Goal: Task Accomplishment & Management: Use online tool/utility

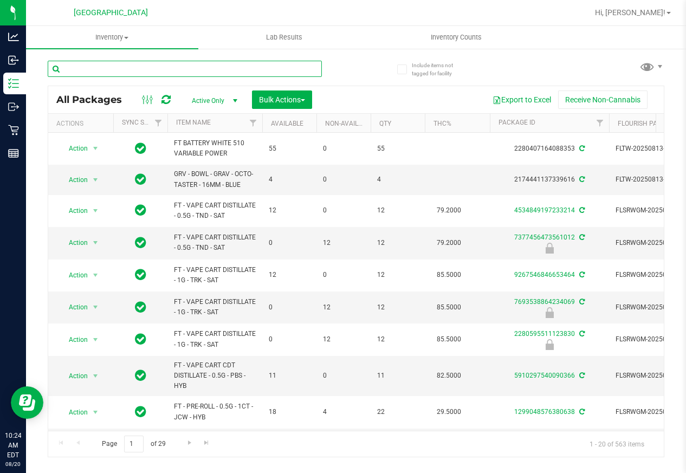
click at [165, 75] on input "text" at bounding box center [185, 69] width 274 height 16
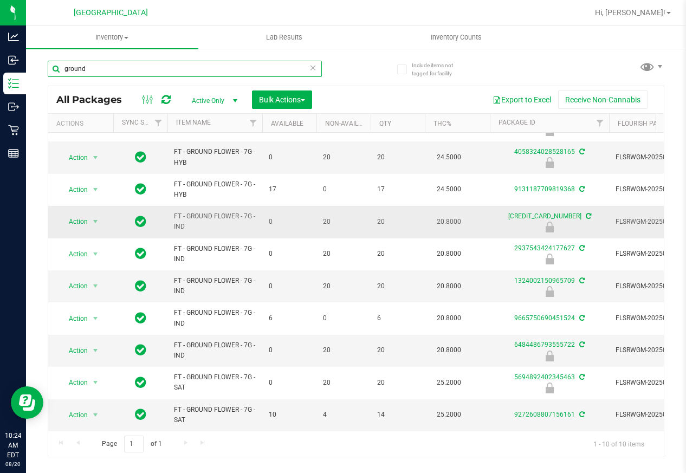
scroll to position [31, 0]
type input "ground"
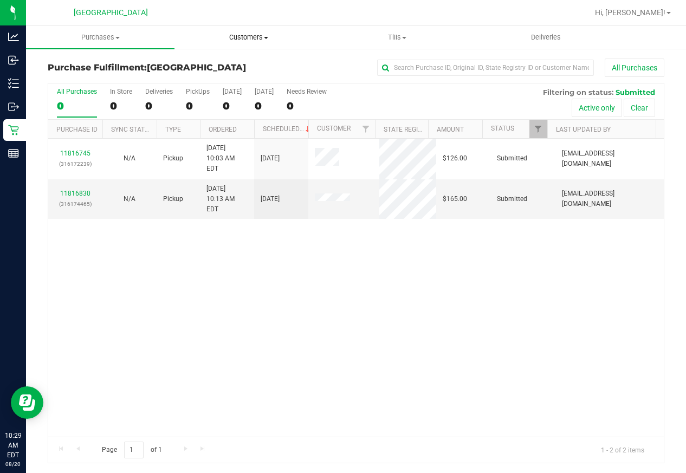
click at [261, 40] on span "Customers" at bounding box center [248, 38] width 147 height 10
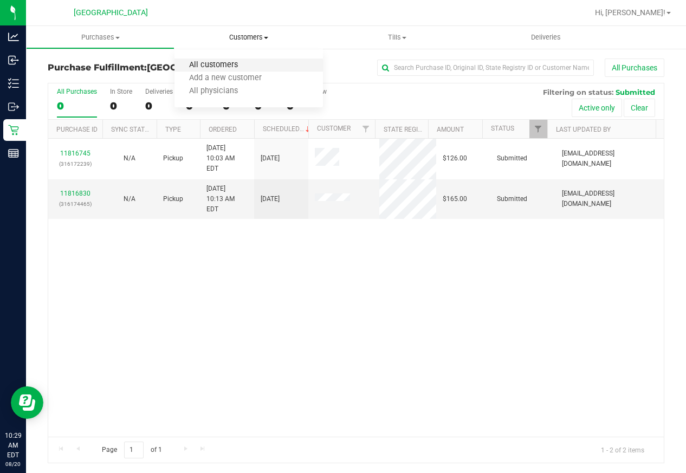
click at [251, 63] on span "All customers" at bounding box center [214, 65] width 78 height 9
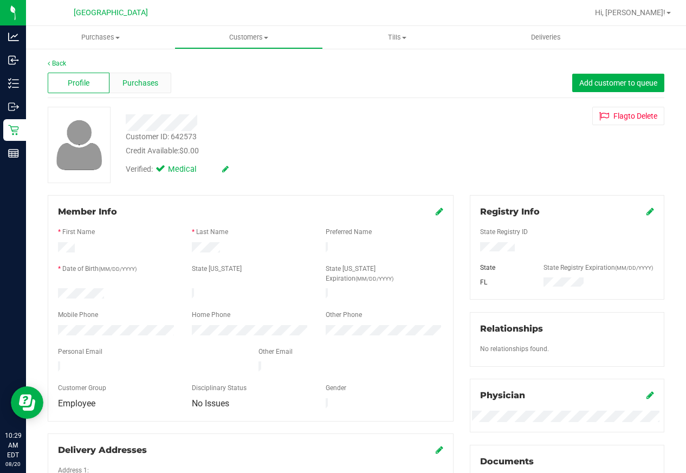
click at [164, 80] on div "Purchases" at bounding box center [140, 83] width 62 height 21
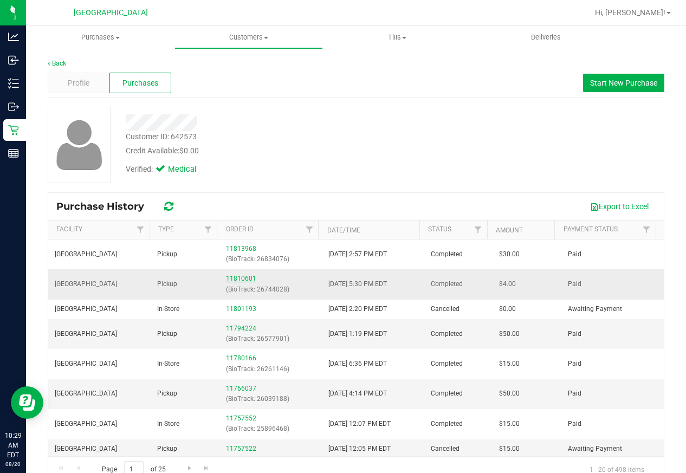
click at [229, 279] on link "11810601" at bounding box center [241, 279] width 30 height 8
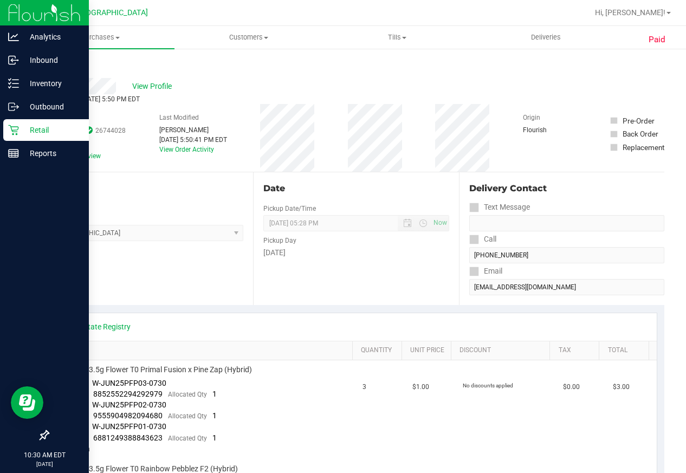
click at [11, 126] on icon at bounding box center [13, 130] width 11 height 11
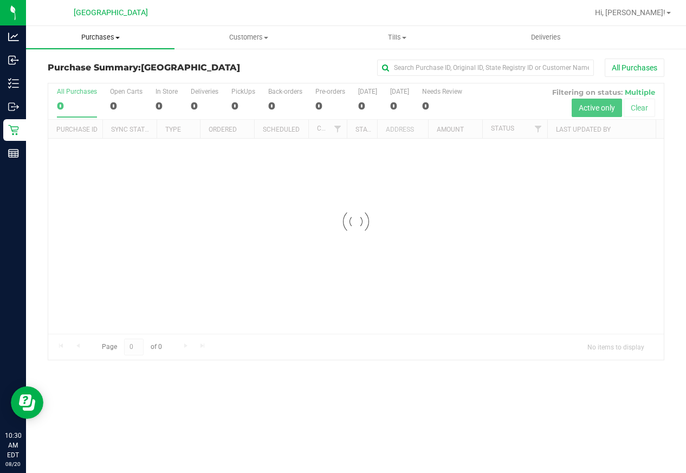
click at [113, 40] on span "Purchases" at bounding box center [100, 38] width 149 height 10
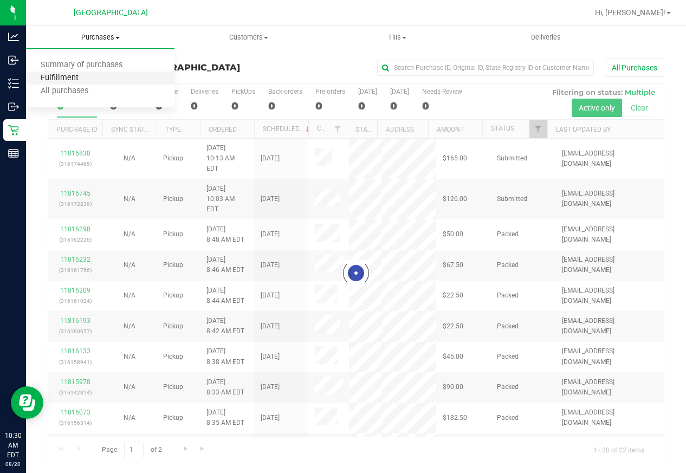
click at [87, 77] on span "Fulfillment" at bounding box center [59, 78] width 67 height 9
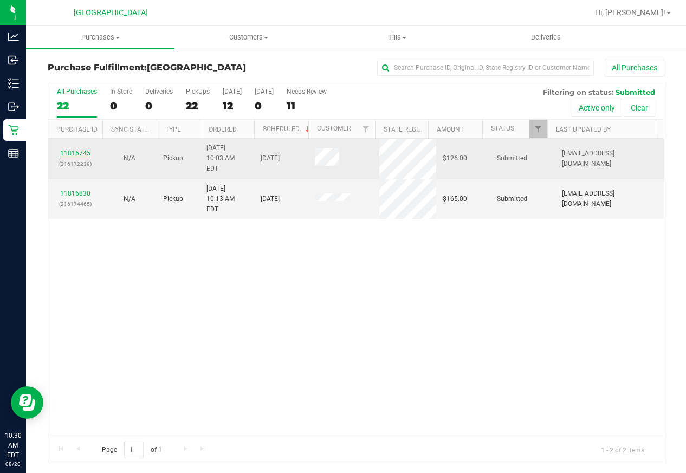
click at [65, 151] on link "11816745" at bounding box center [75, 154] width 30 height 8
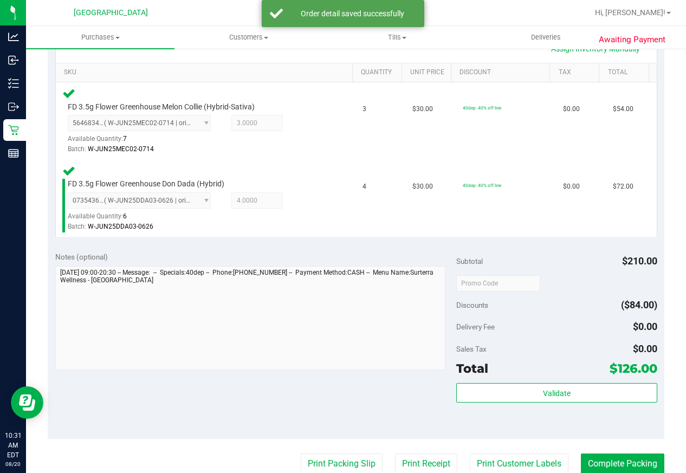
scroll to position [325, 0]
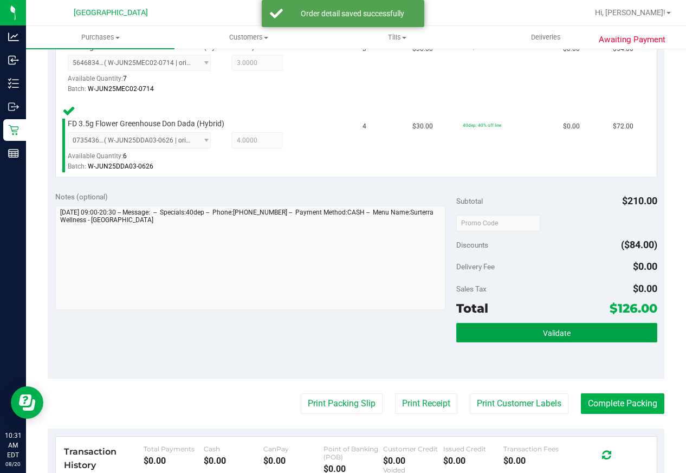
click at [511, 331] on button "Validate" at bounding box center [556, 333] width 201 height 20
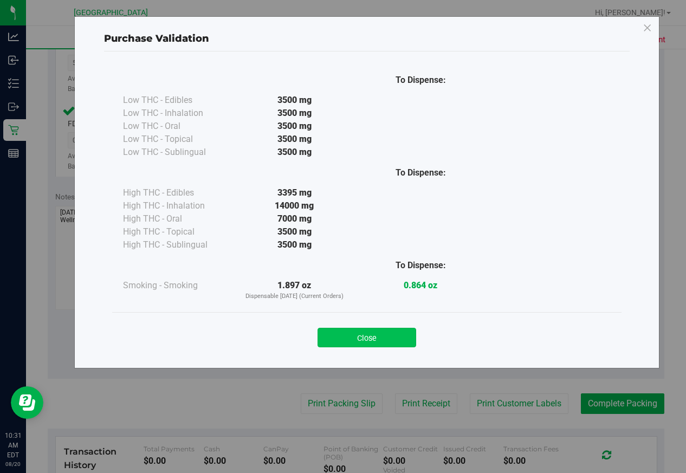
click at [410, 333] on button "Close" at bounding box center [367, 338] width 99 height 20
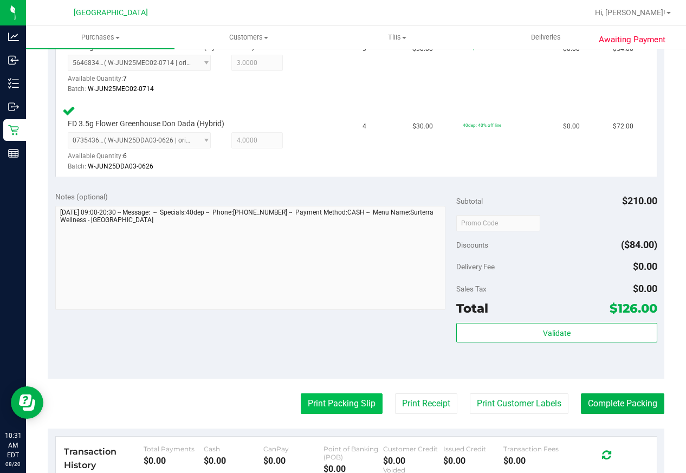
click at [350, 403] on button "Print Packing Slip" at bounding box center [342, 404] width 82 height 21
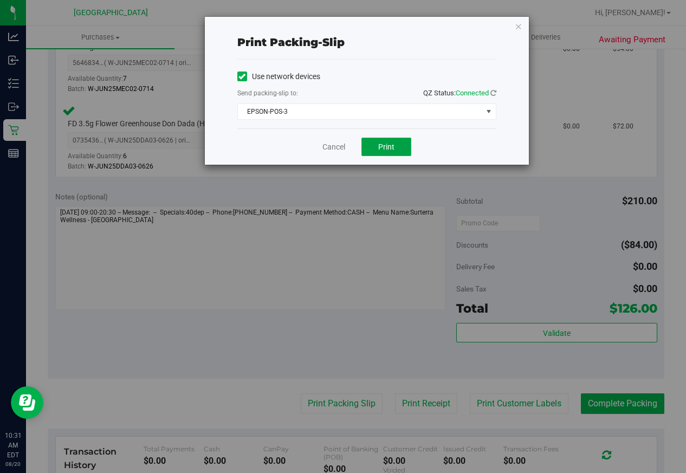
click at [374, 146] on button "Print" at bounding box center [387, 147] width 50 height 18
click at [345, 143] on link "Cancel" at bounding box center [334, 146] width 23 height 11
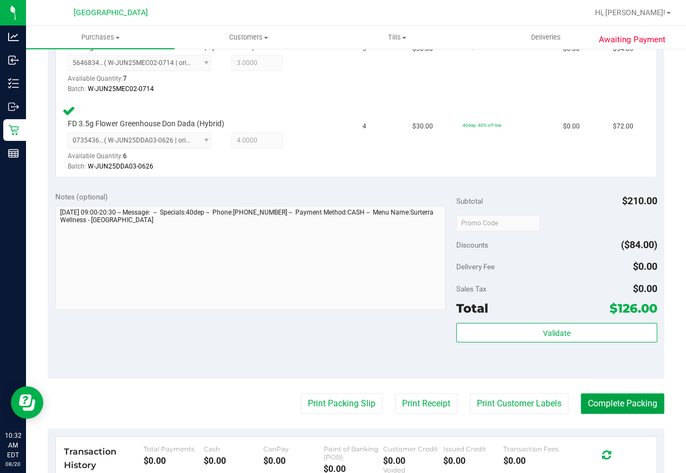
click at [612, 413] on button "Complete Packing" at bounding box center [622, 404] width 83 height 21
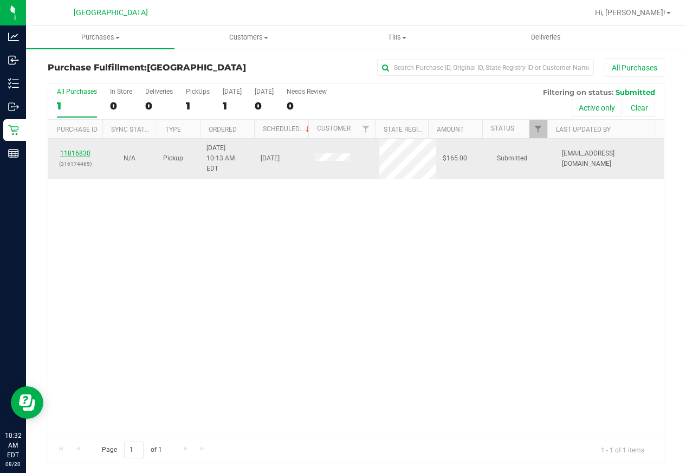
click at [86, 150] on link "11816830" at bounding box center [75, 154] width 30 height 8
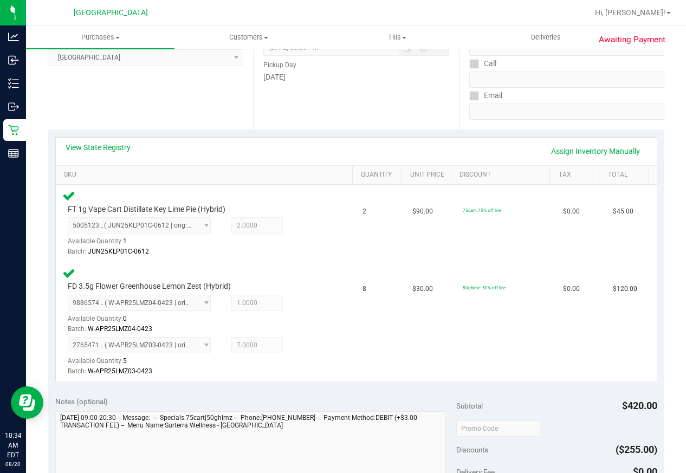
scroll to position [434, 0]
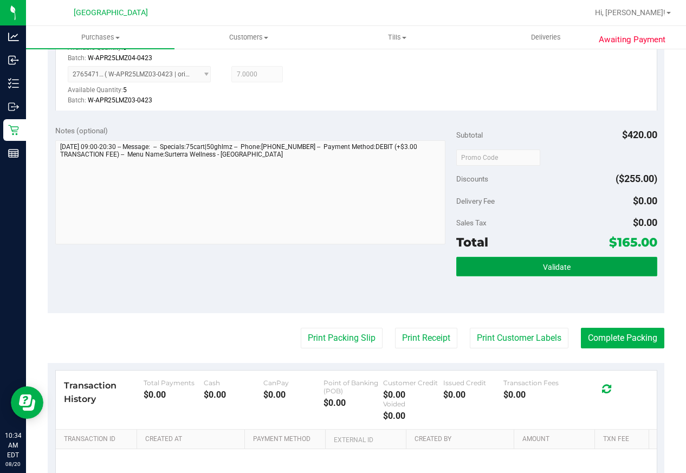
click at [555, 264] on span "Validate" at bounding box center [557, 267] width 28 height 9
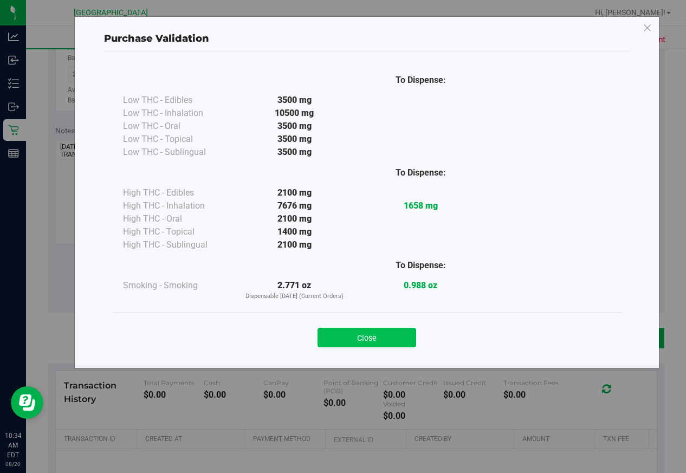
click at [384, 331] on button "Close" at bounding box center [367, 338] width 99 height 20
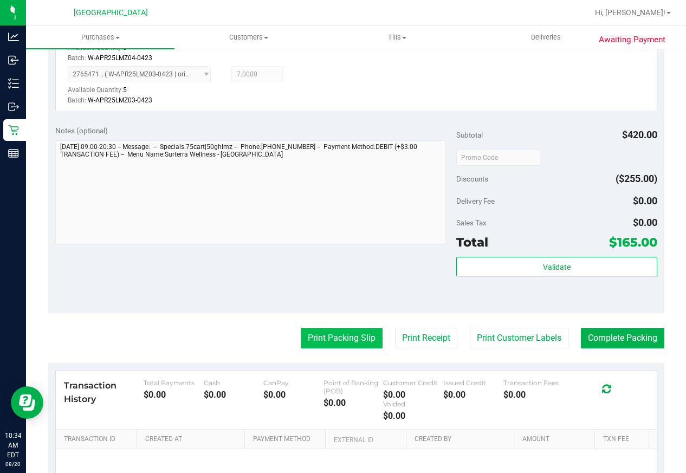
click at [333, 337] on button "Print Packing Slip" at bounding box center [342, 338] width 82 height 21
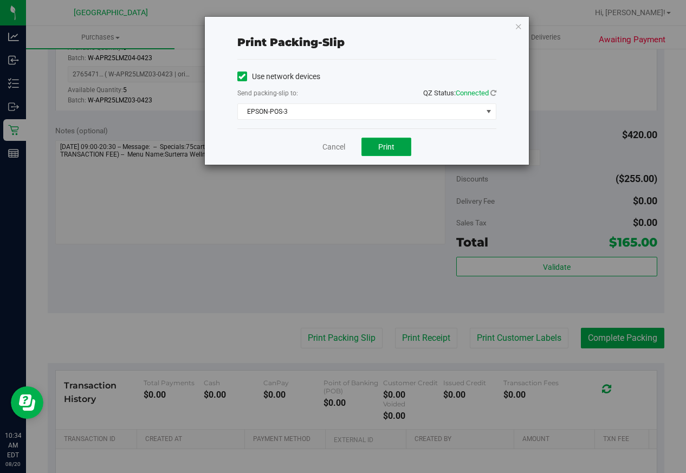
click at [391, 146] on span "Print" at bounding box center [386, 147] width 16 height 9
click at [342, 144] on link "Cancel" at bounding box center [334, 146] width 23 height 11
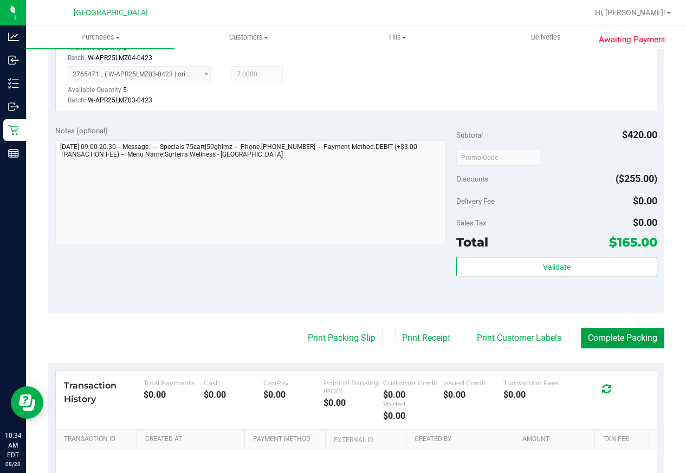
click at [610, 340] on button "Complete Packing" at bounding box center [622, 338] width 83 height 21
